Goal: Information Seeking & Learning: Learn about a topic

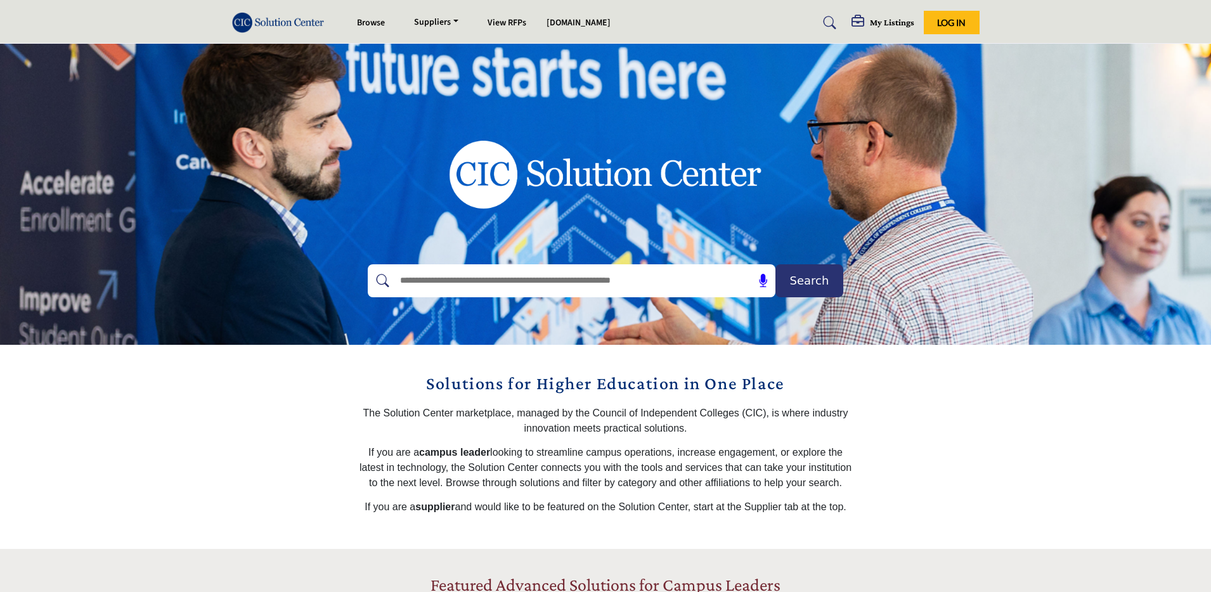
click at [504, 281] on input "text" at bounding box center [544, 280] width 302 height 19
type input "****"
click at [775, 264] on button "Search" at bounding box center [809, 280] width 68 height 33
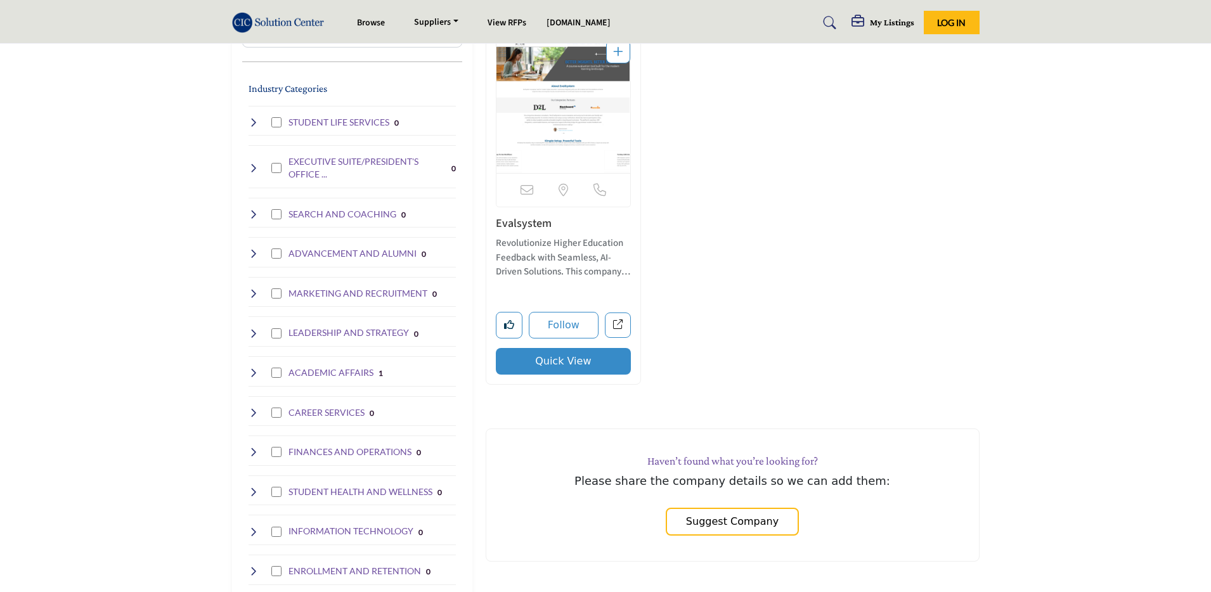
scroll to position [343, 0]
click at [250, 372] on icon at bounding box center [254, 373] width 10 height 10
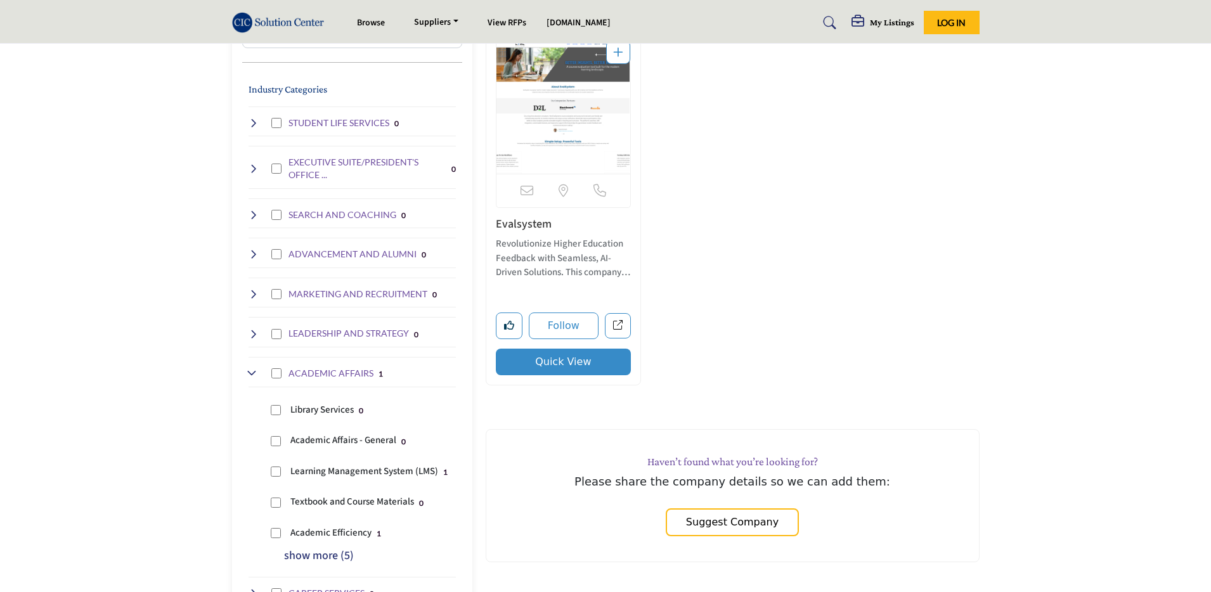
click at [250, 372] on icon at bounding box center [254, 373] width 10 height 10
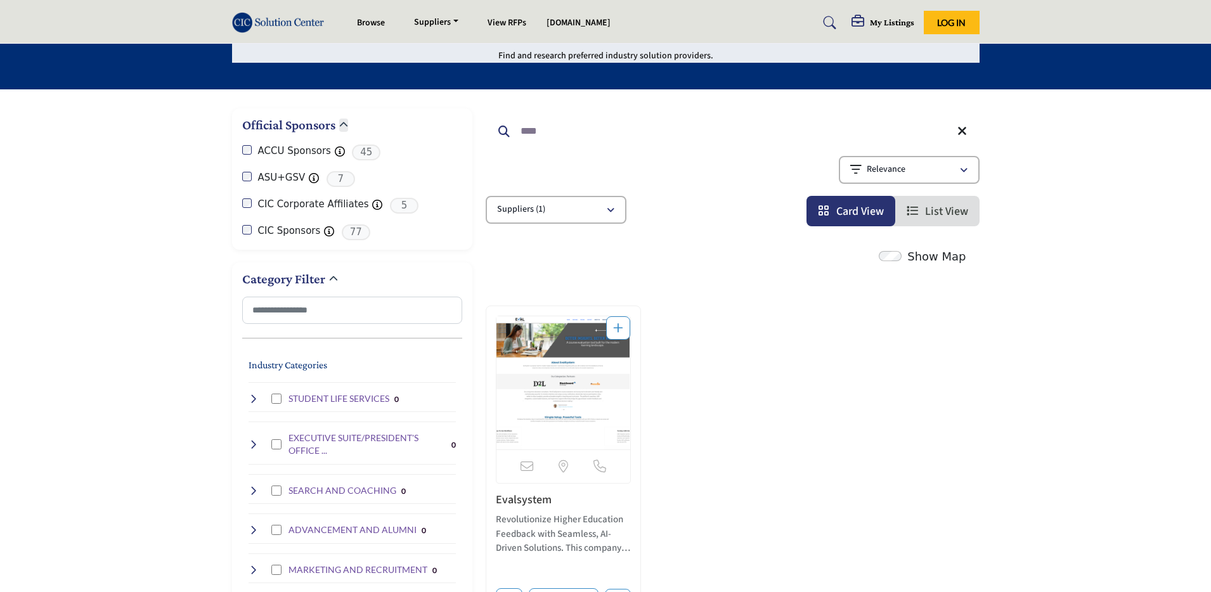
scroll to position [0, 0]
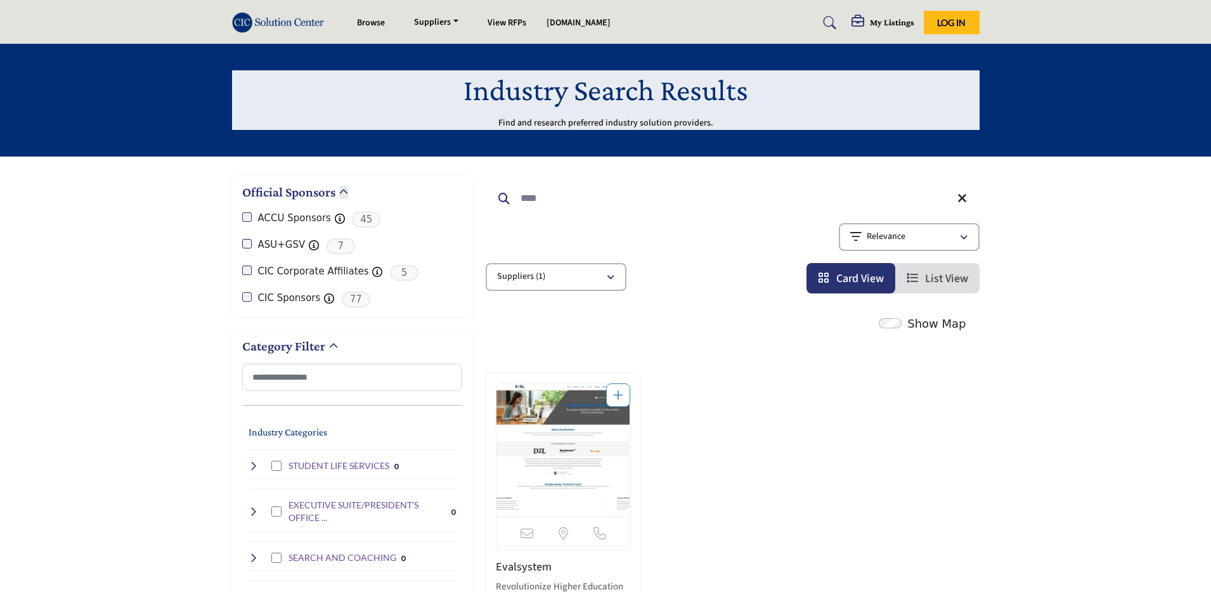
click at [259, 23] on img at bounding box center [281, 22] width 99 height 21
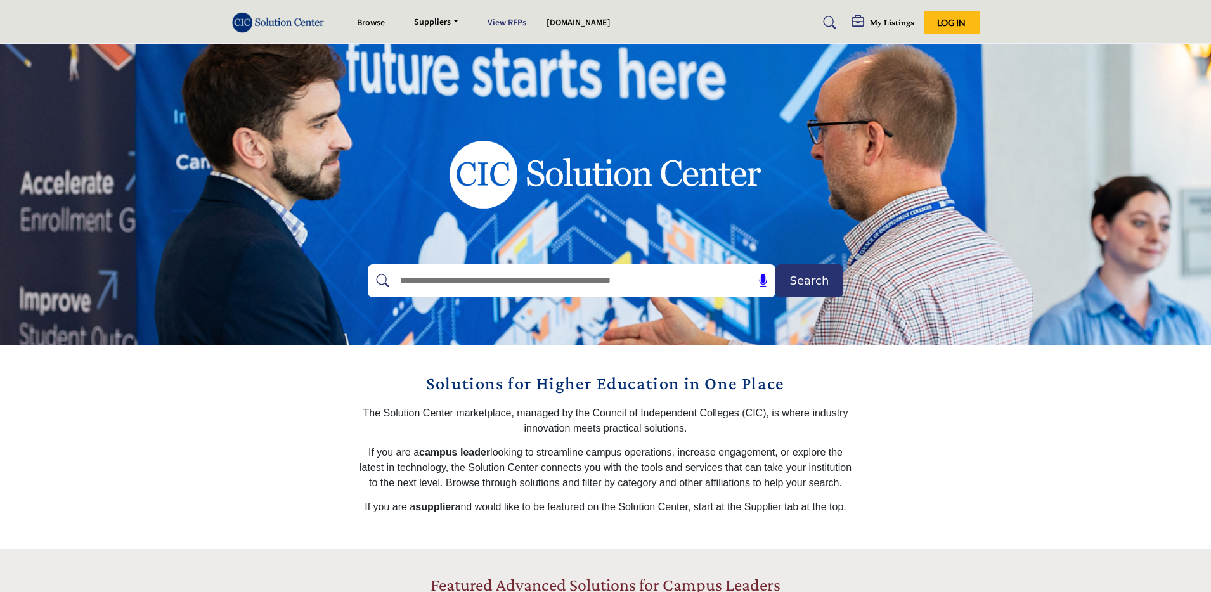
click at [510, 22] on link "View RFPs" at bounding box center [507, 22] width 39 height 13
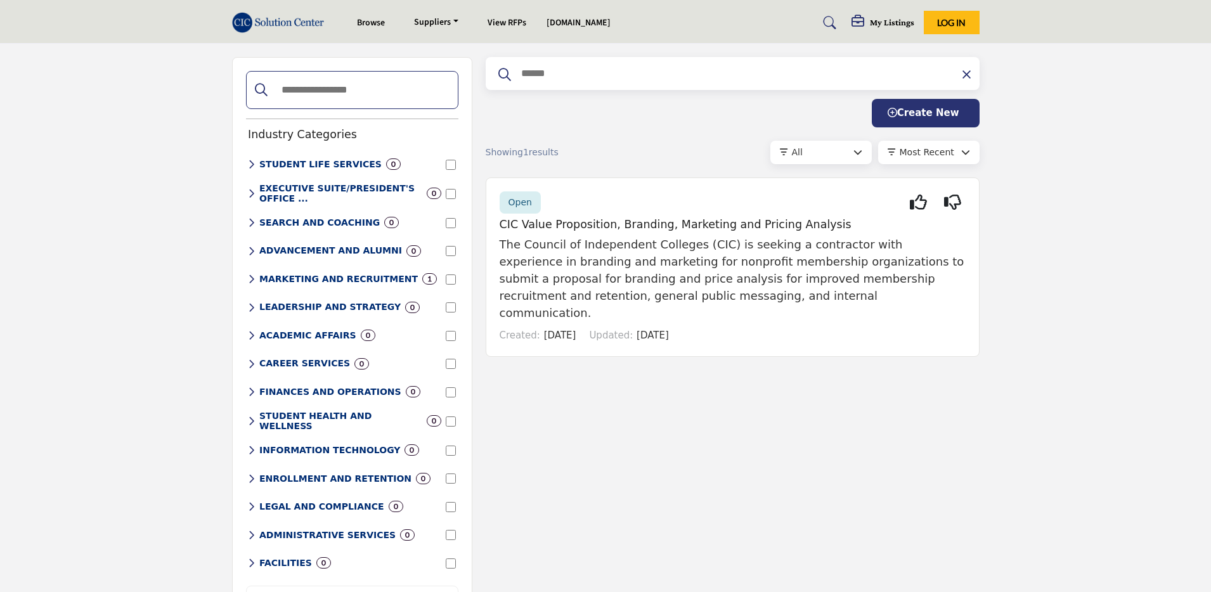
click at [279, 24] on img at bounding box center [281, 22] width 99 height 21
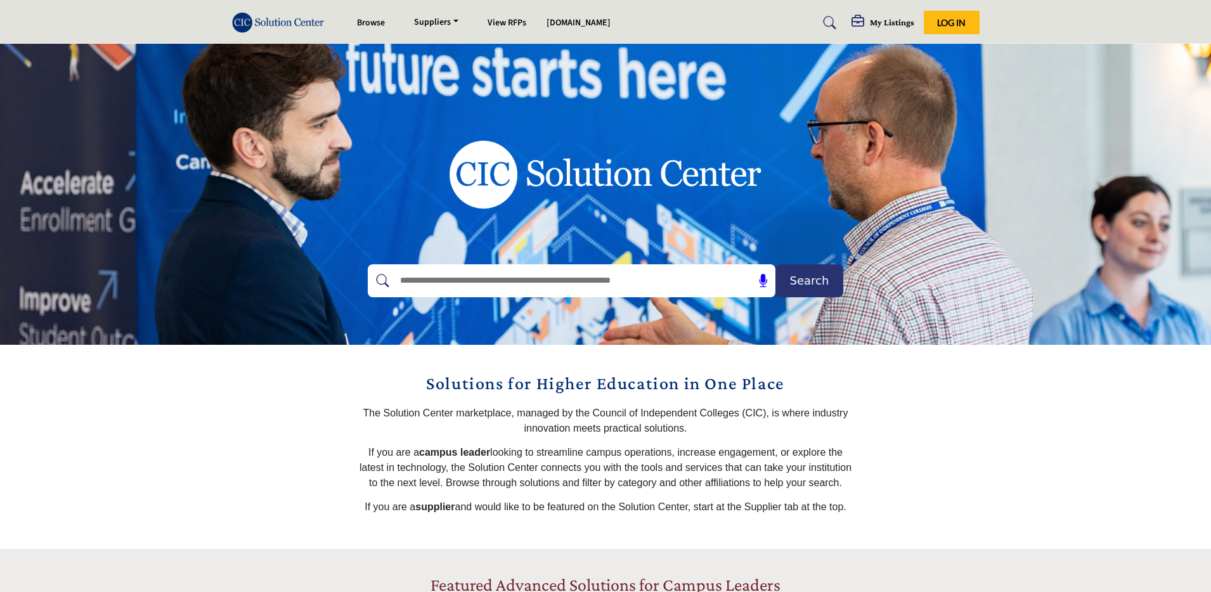
click at [501, 275] on input "text" at bounding box center [544, 280] width 302 height 19
type input "****"
click at [812, 283] on span "Search" at bounding box center [809, 280] width 39 height 17
